Goal: Find contact information: Find contact information

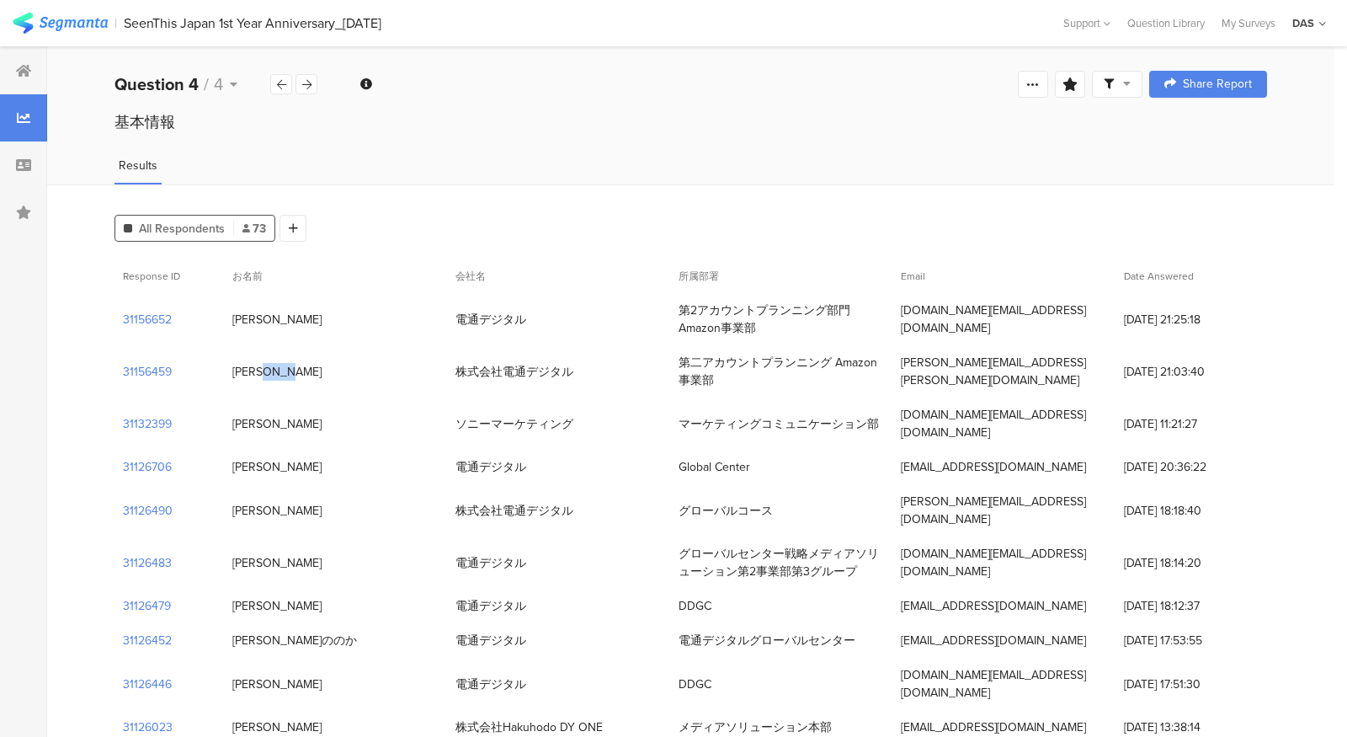
drag, startPoint x: 281, startPoint y: 371, endPoint x: 232, endPoint y: 371, distance: 49.7
click at [232, 371] on div "[PERSON_NAME]" at bounding box center [335, 372] width 223 height 35
copy div "[PERSON_NAME]"
drag, startPoint x: 282, startPoint y: 316, endPoint x: 236, endPoint y: 318, distance: 46.4
click at [236, 318] on div "[PERSON_NAME]" at bounding box center [335, 319] width 223 height 35
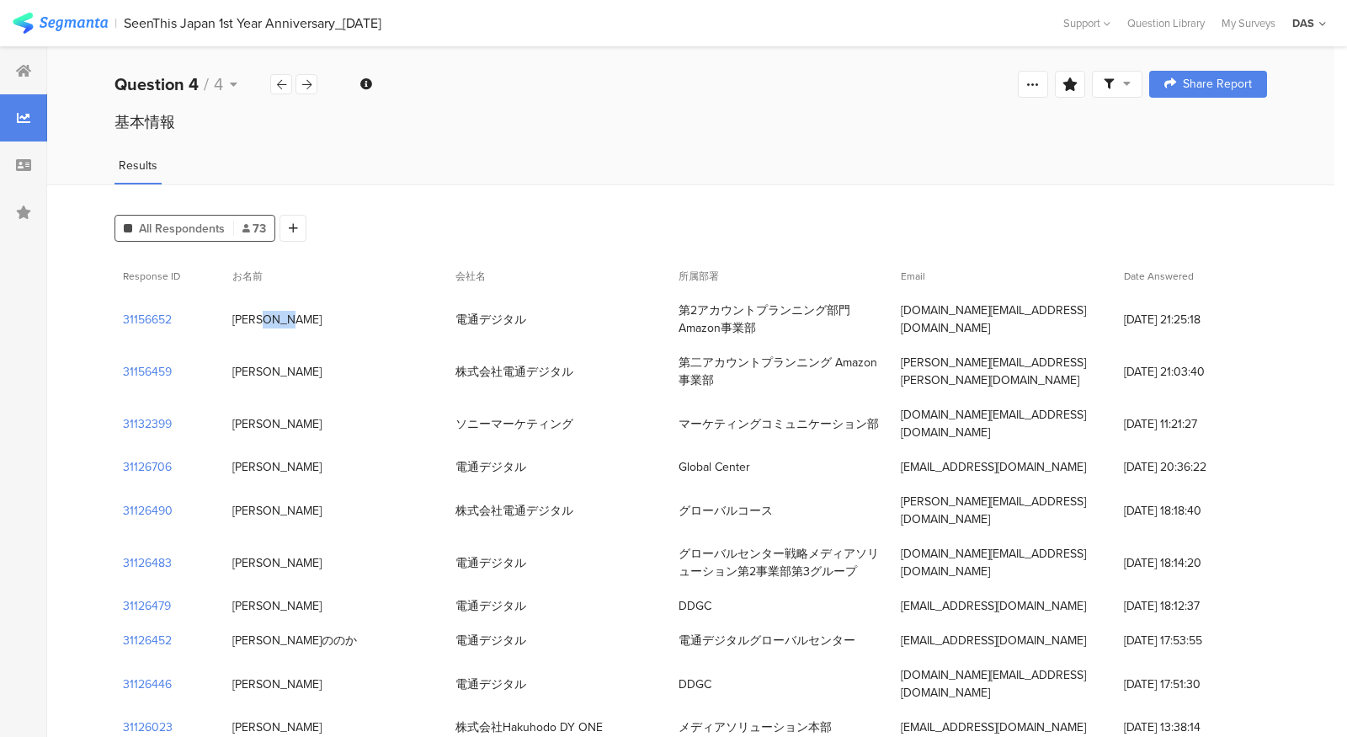
copy div "[PERSON_NAME]"
drag, startPoint x: 764, startPoint y: 328, endPoint x: 675, endPoint y: 317, distance: 89.1
click at [674, 317] on div "第2アカウントプランニング部門　Amazon事業部" at bounding box center [781, 319] width 223 height 52
copy div "第2アカウントプランニング部門　Amazon事業部"
drag, startPoint x: 903, startPoint y: 317, endPoint x: 1048, endPoint y: 318, distance: 144.8
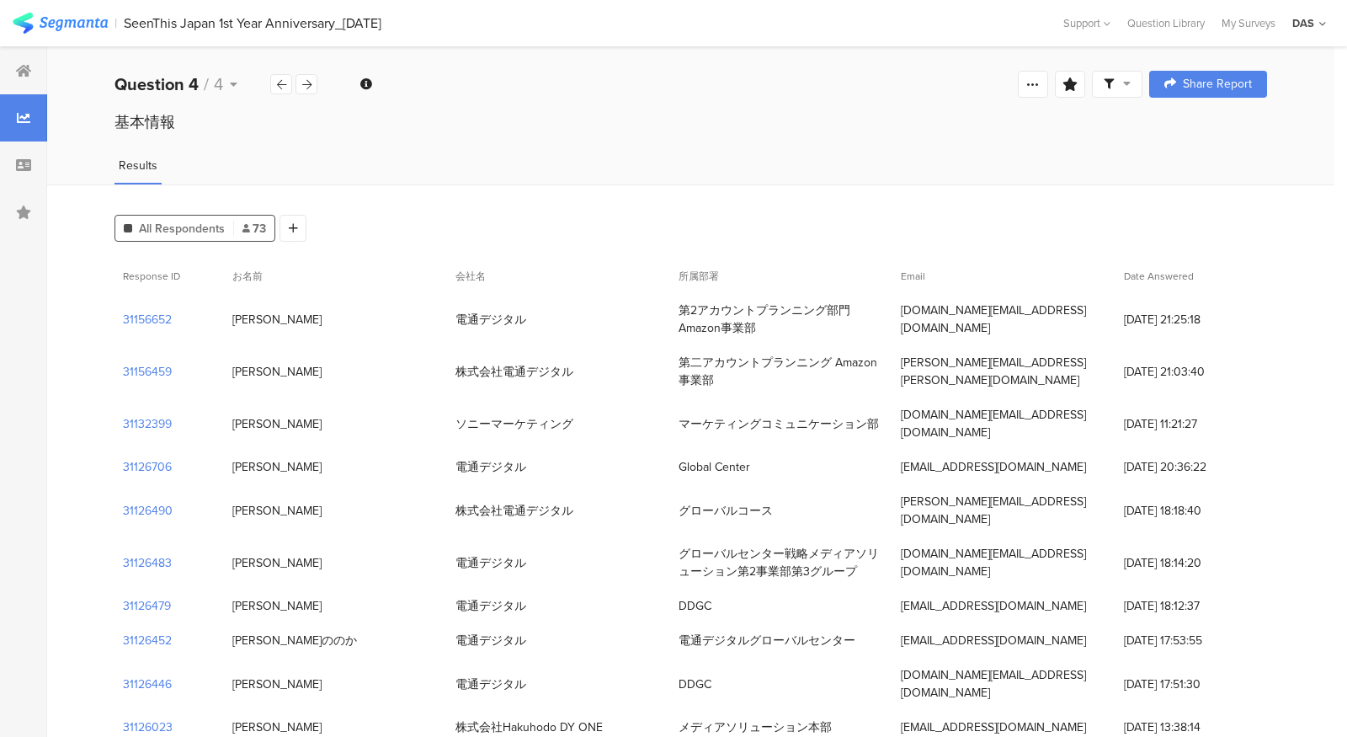
click at [1048, 318] on div "[DOMAIN_NAME][EMAIL_ADDRESS][DOMAIN_NAME]" at bounding box center [1004, 318] width 206 height 35
drag, startPoint x: 1058, startPoint y: 320, endPoint x: 897, endPoint y: 324, distance: 160.9
click at [897, 324] on div "[DOMAIN_NAME][EMAIL_ADDRESS][DOMAIN_NAME]" at bounding box center [1004, 319] width 223 height 52
copy div "[DOMAIN_NAME][EMAIL_ADDRESS][DOMAIN_NAME]"
drag, startPoint x: 898, startPoint y: 371, endPoint x: 1088, endPoint y: 372, distance: 189.5
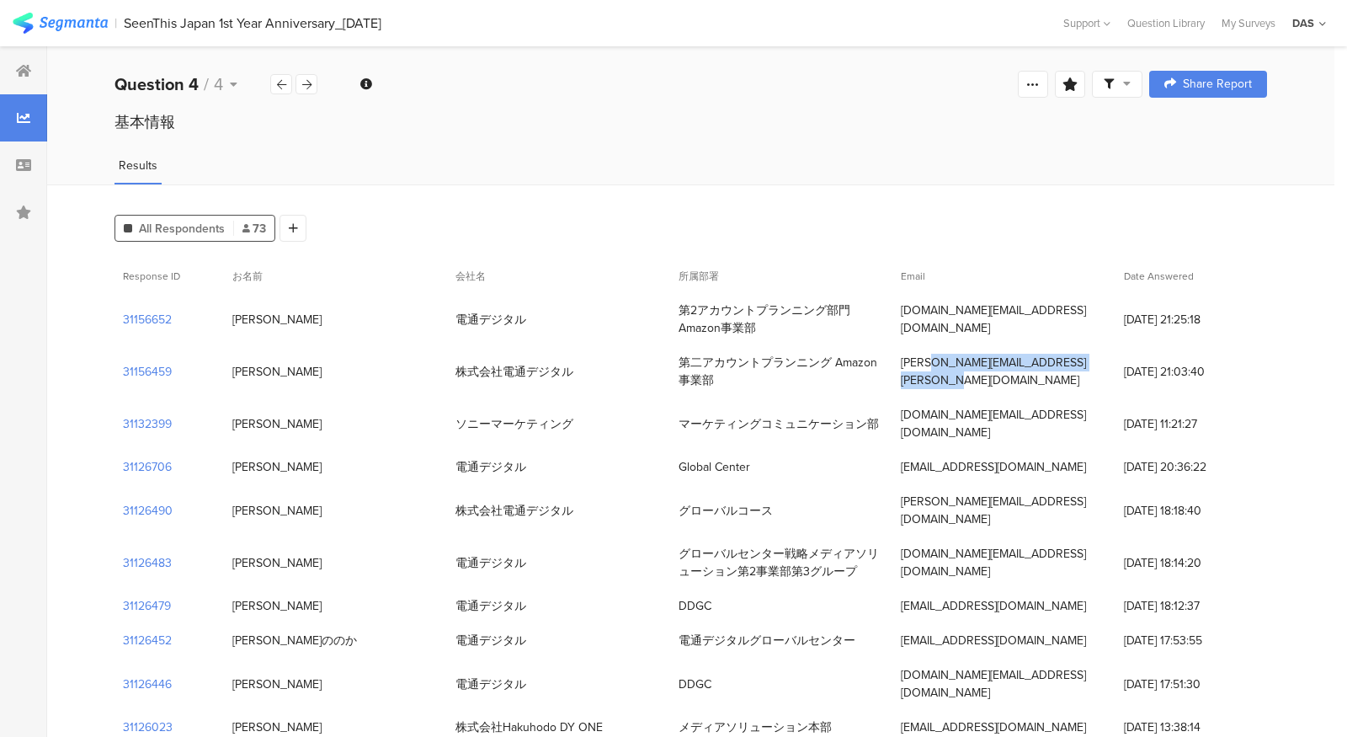
click at [1088, 372] on div "[PERSON_NAME][EMAIL_ADDRESS][PERSON_NAME][DOMAIN_NAME]" at bounding box center [1004, 371] width 223 height 52
copy div "[PERSON_NAME][EMAIL_ADDRESS][PERSON_NAME][DOMAIN_NAME]"
